Goal: Information Seeking & Learning: Learn about a topic

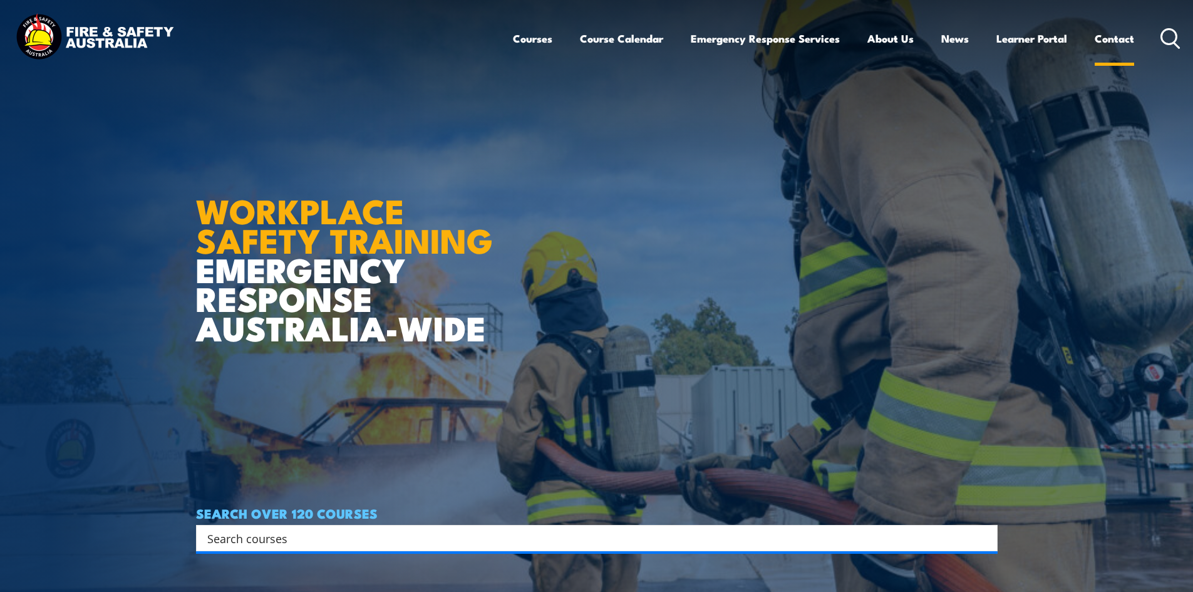
click at [1114, 40] on link "Contact" at bounding box center [1114, 38] width 39 height 33
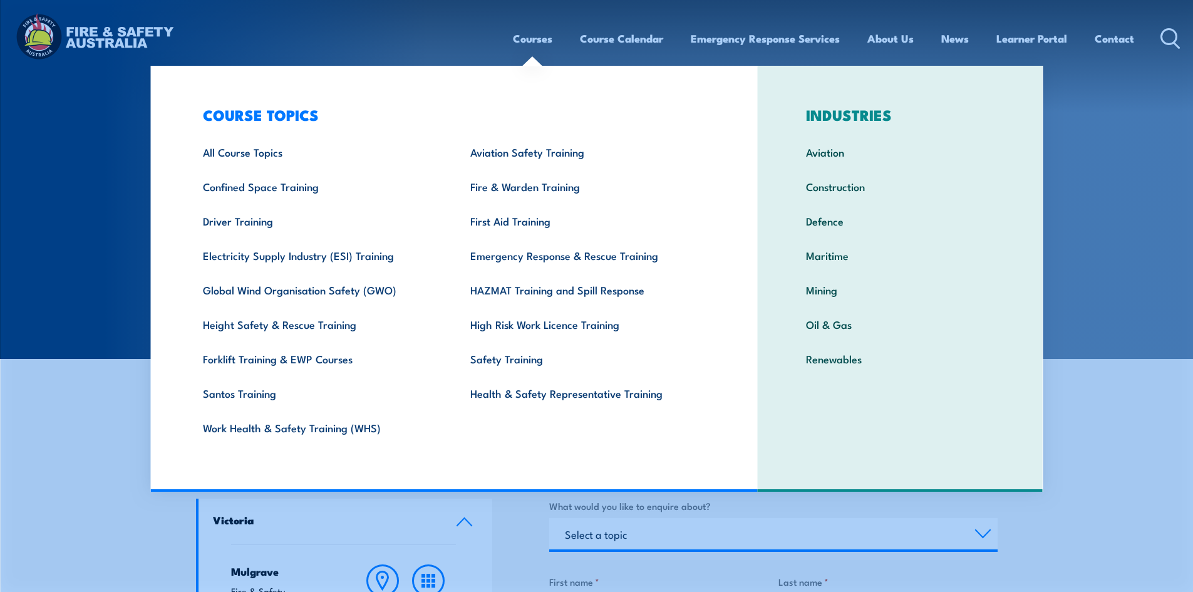
click at [535, 39] on link "Courses" at bounding box center [532, 38] width 39 height 33
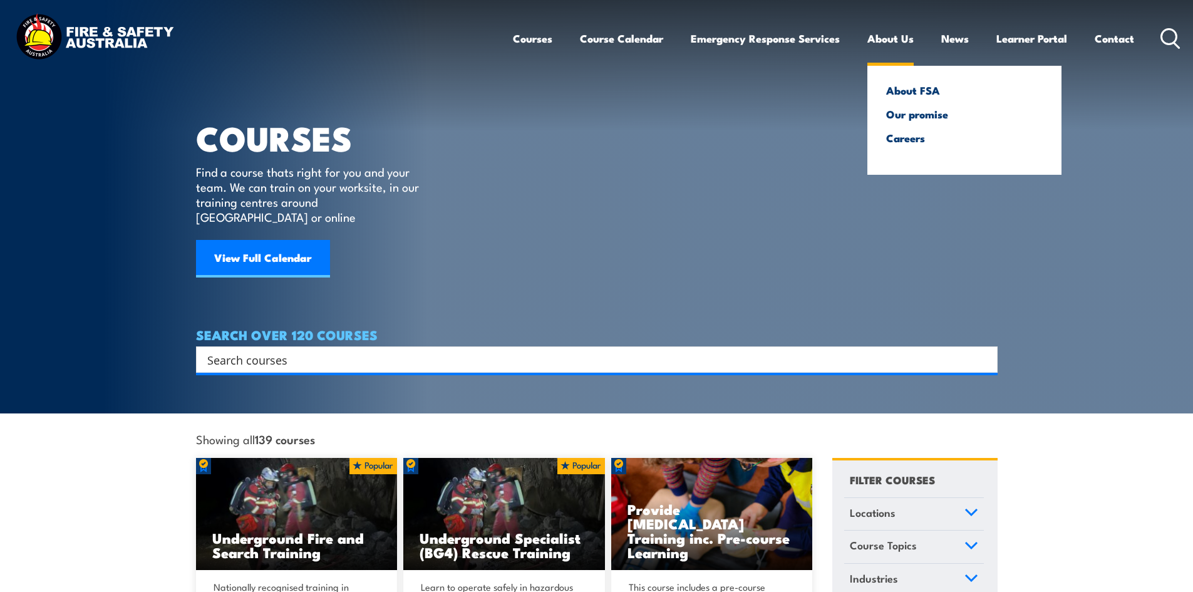
click at [913, 79] on ul "About FSA Our promise Careers" at bounding box center [964, 120] width 194 height 109
click at [914, 93] on link "About FSA" at bounding box center [964, 90] width 157 height 11
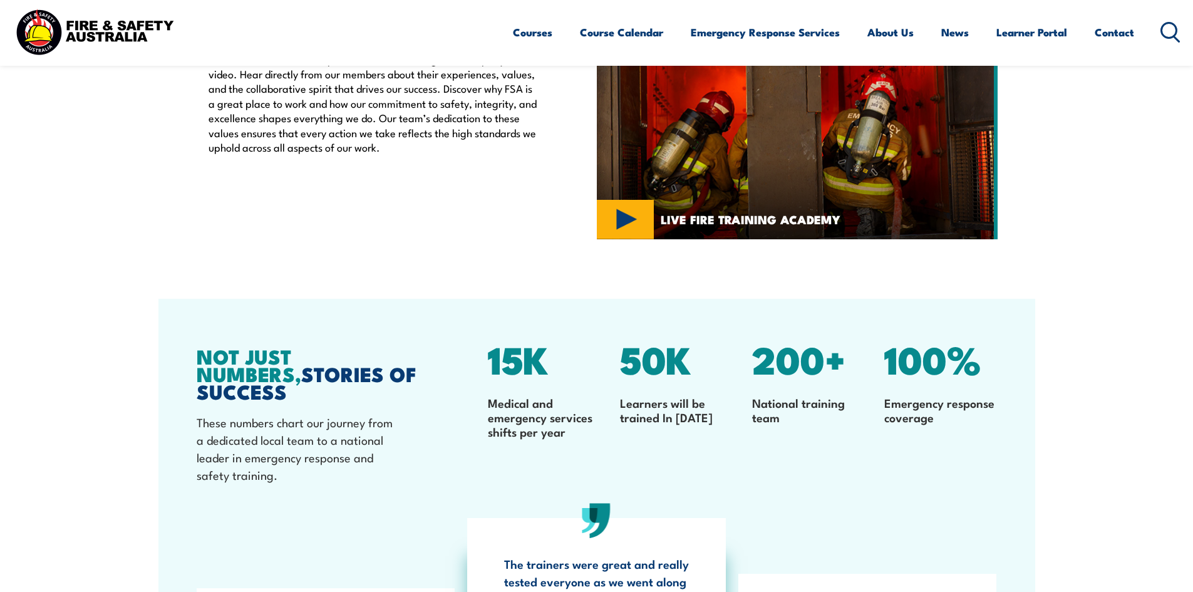
scroll to position [3291, 0]
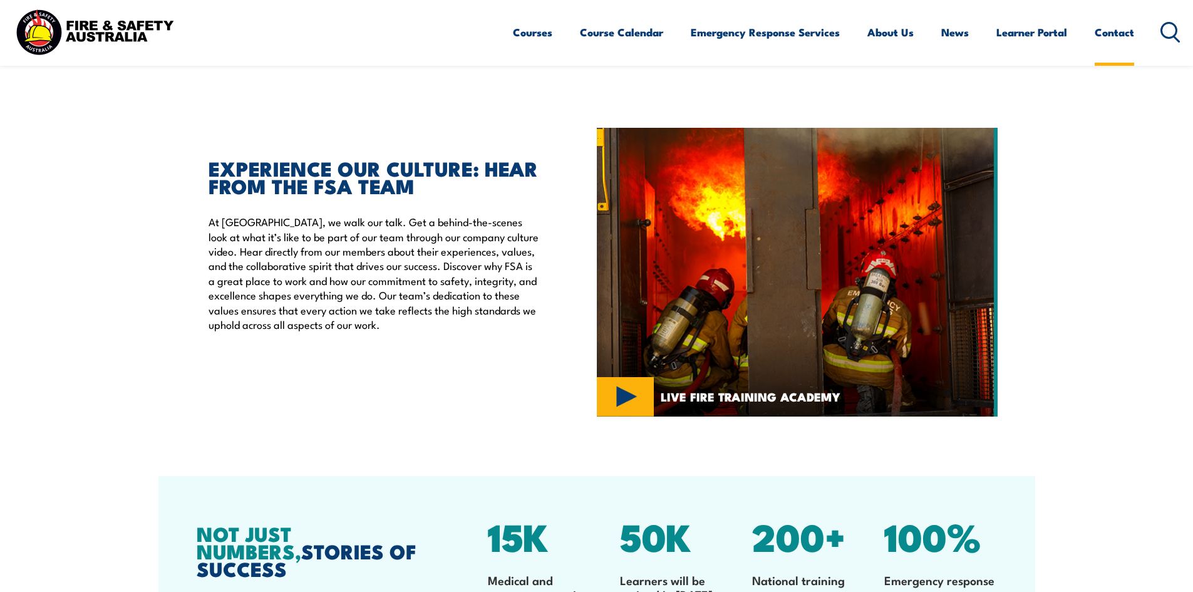
click at [1112, 29] on link "Contact" at bounding box center [1114, 32] width 39 height 33
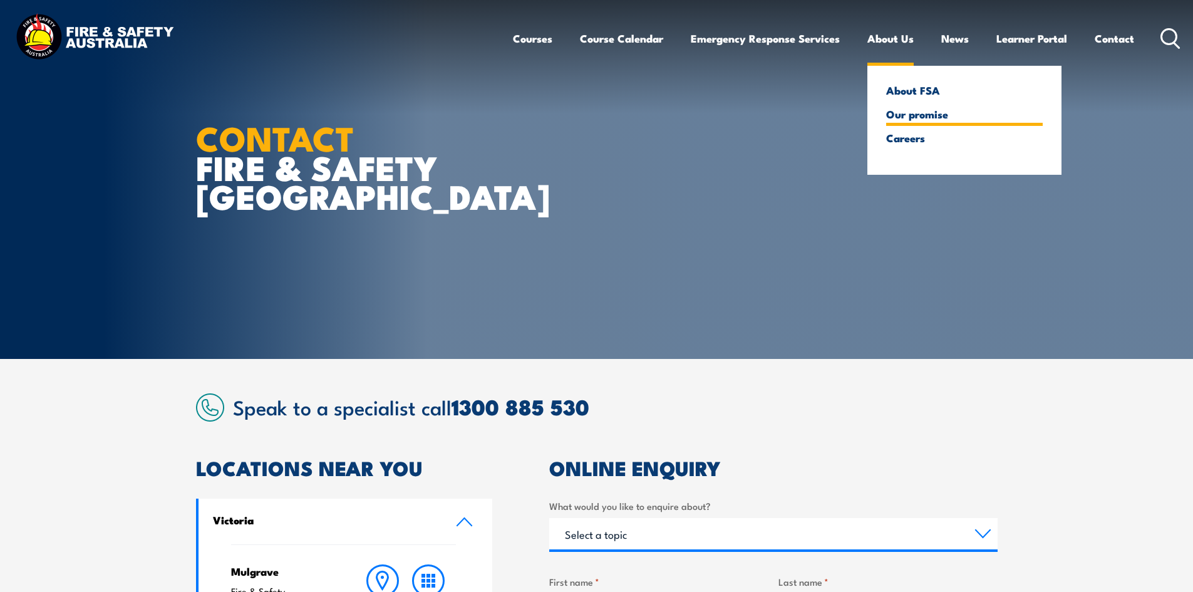
click at [905, 120] on link "Our promise" at bounding box center [964, 113] width 157 height 11
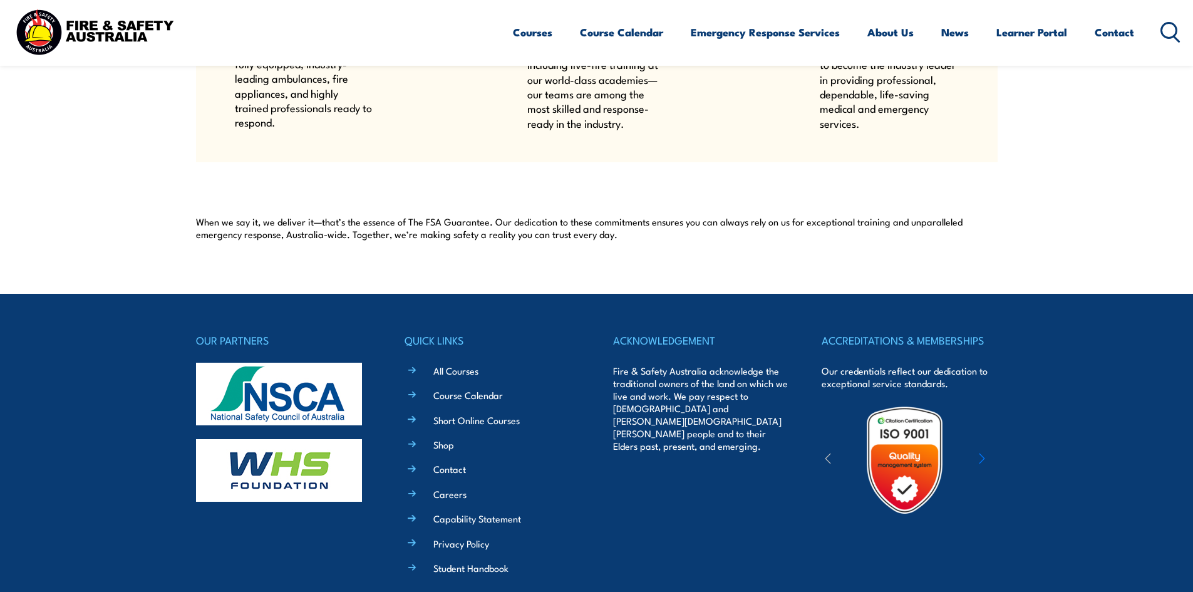
scroll to position [1065, 0]
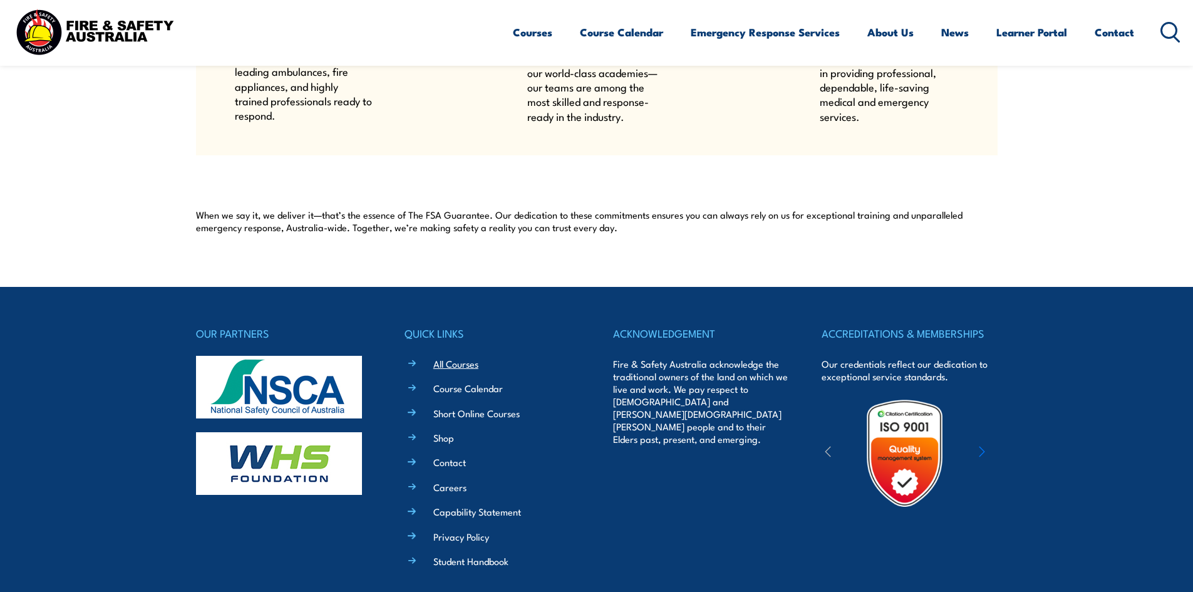
click at [444, 363] on link "All Courses" at bounding box center [455, 363] width 45 height 13
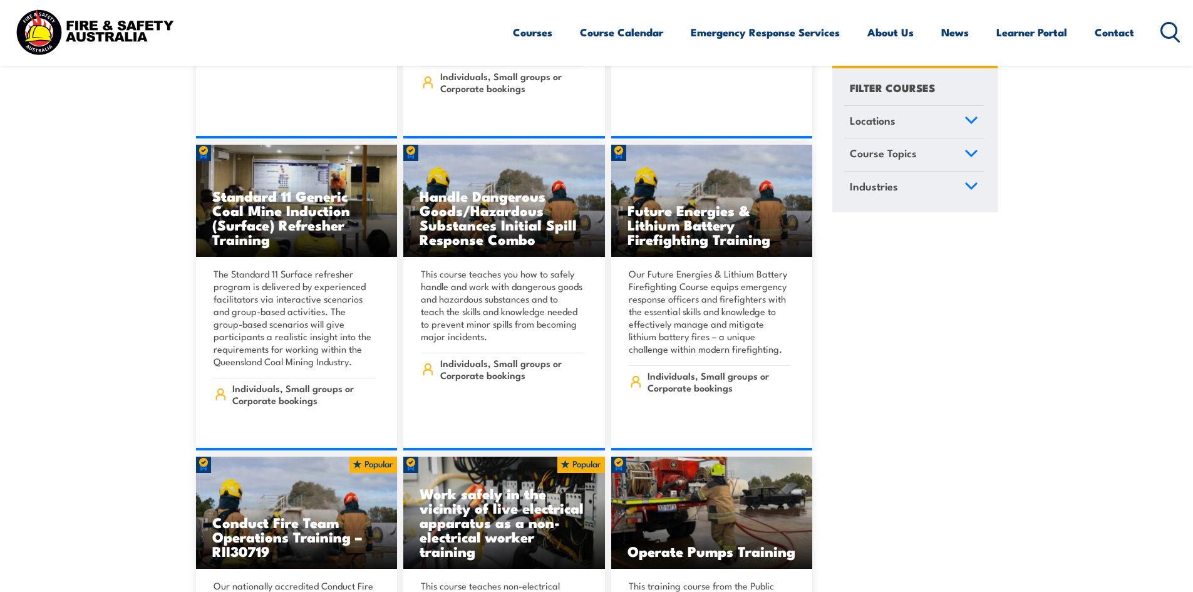
scroll to position [1628, 0]
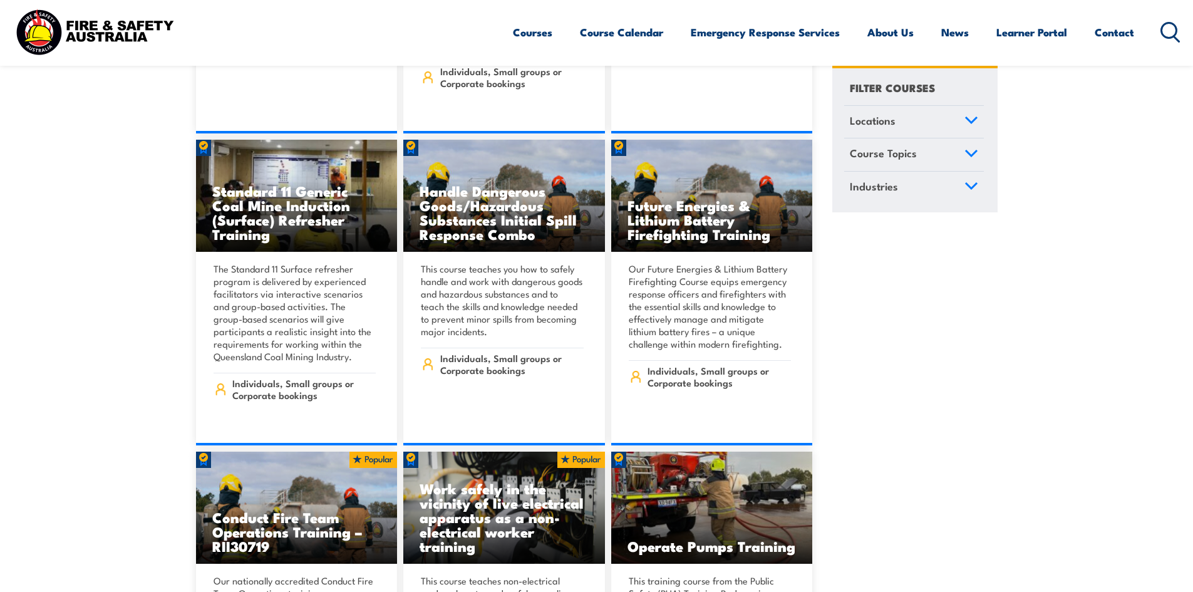
click at [953, 190] on link "Industries" at bounding box center [914, 188] width 140 height 33
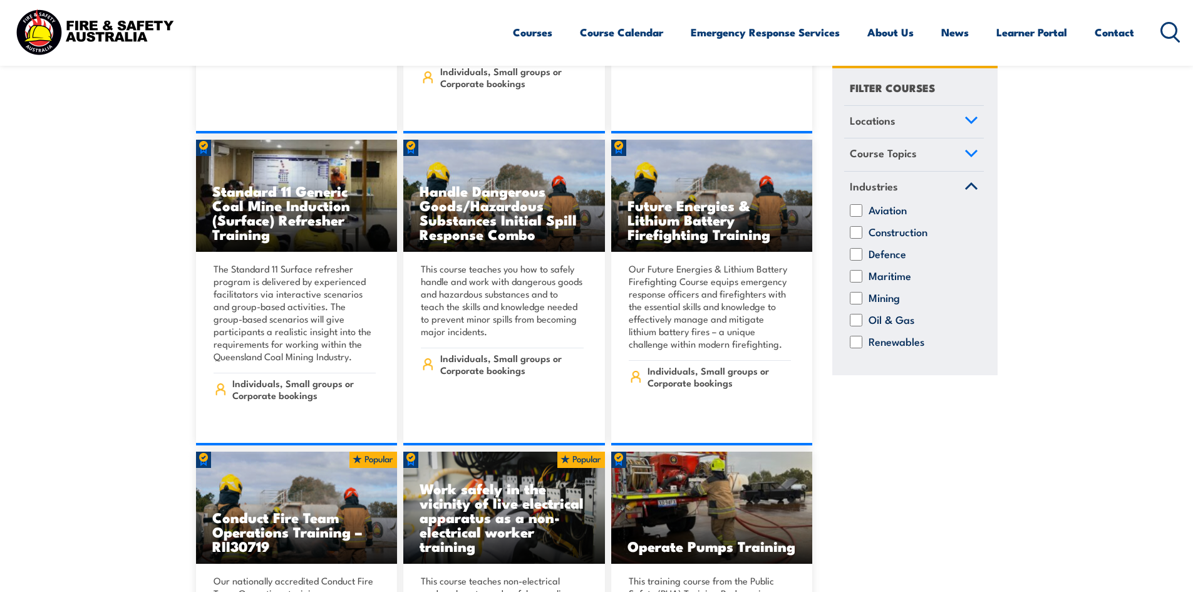
click at [973, 180] on link "Industries" at bounding box center [914, 188] width 140 height 33
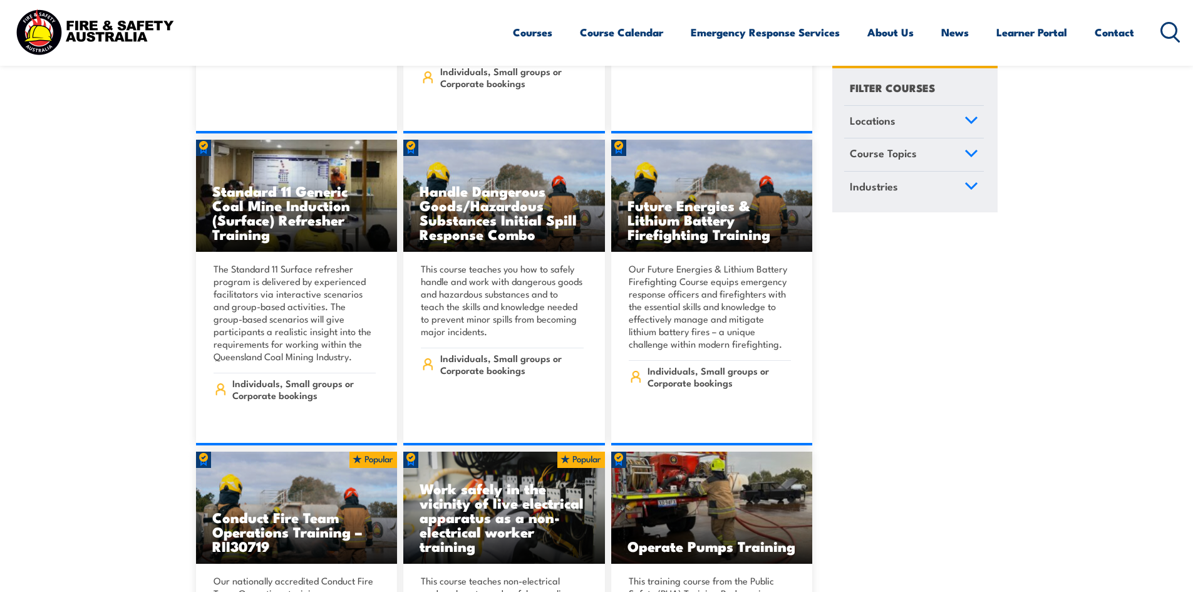
click at [972, 162] on link "Course Topics" at bounding box center [914, 155] width 140 height 33
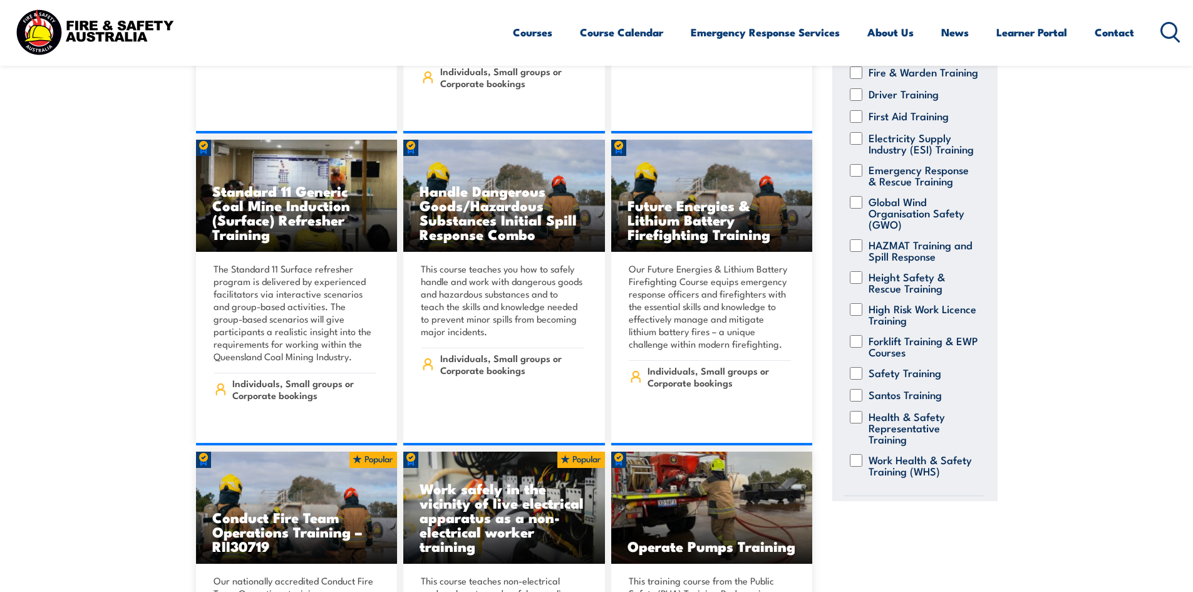
scroll to position [236, 0]
